Goal: Transaction & Acquisition: Purchase product/service

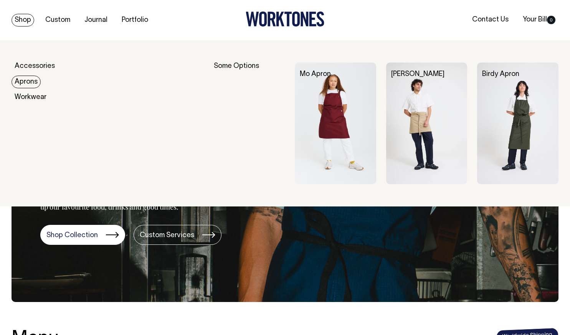
click at [28, 81] on link "Aprons" at bounding box center [26, 82] width 29 height 13
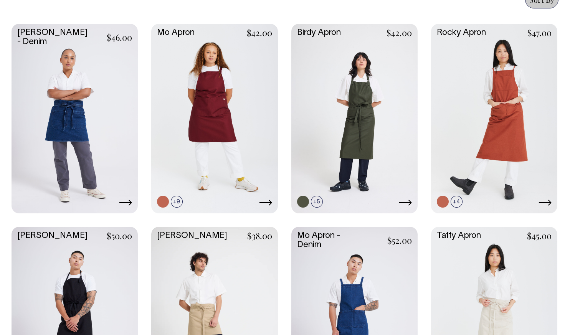
scroll to position [347, 0]
click at [236, 103] on link at bounding box center [214, 118] width 126 height 188
click at [358, 104] on link at bounding box center [354, 118] width 126 height 188
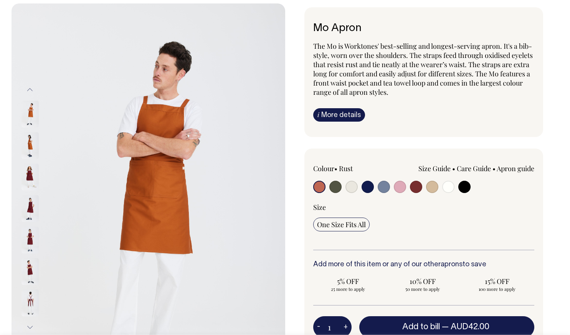
scroll to position [37, 0]
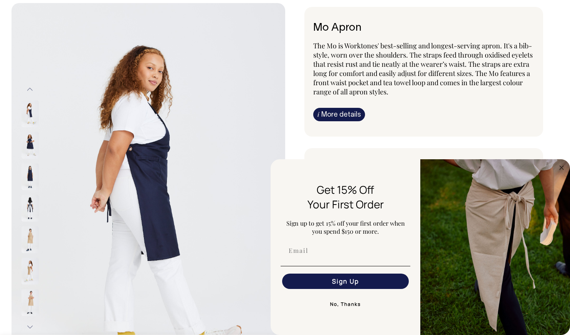
click at [561, 168] on circle "Close dialog" at bounding box center [561, 167] width 9 height 9
